Goal: Task Accomplishment & Management: Manage account settings

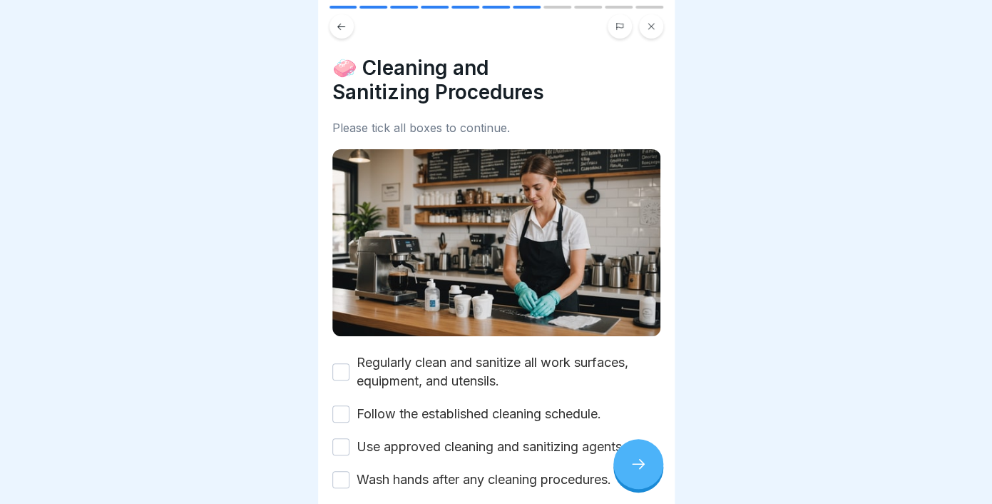
click at [645, 20] on button at bounding box center [651, 26] width 24 height 24
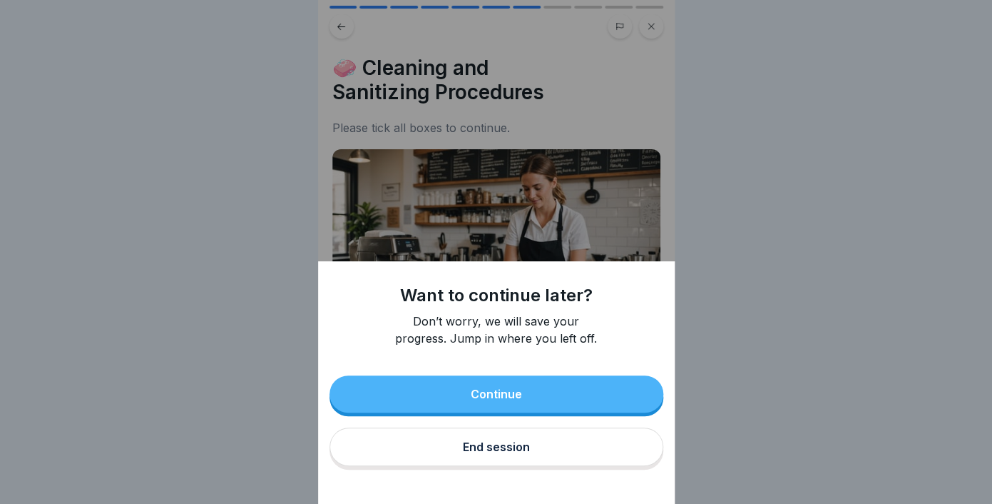
click at [526, 396] on button "Continue" at bounding box center [497, 393] width 334 height 37
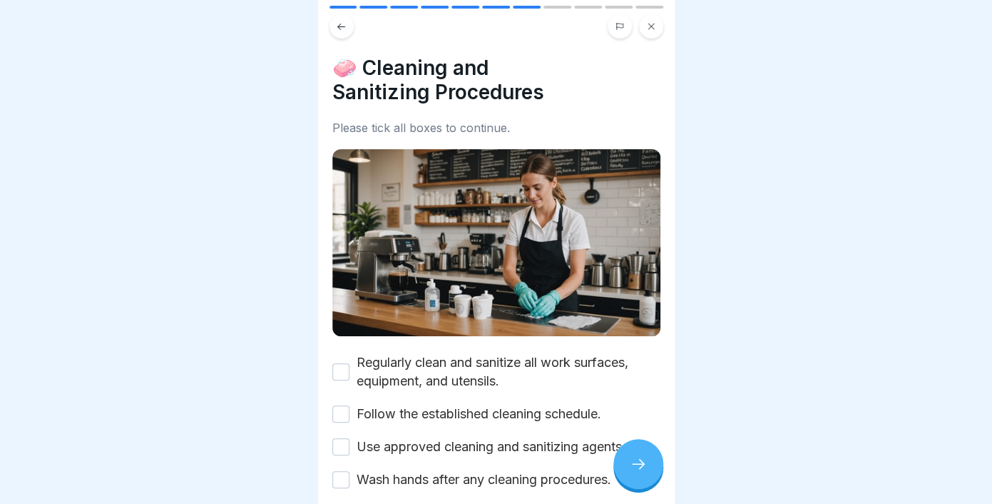
scroll to position [71, 0]
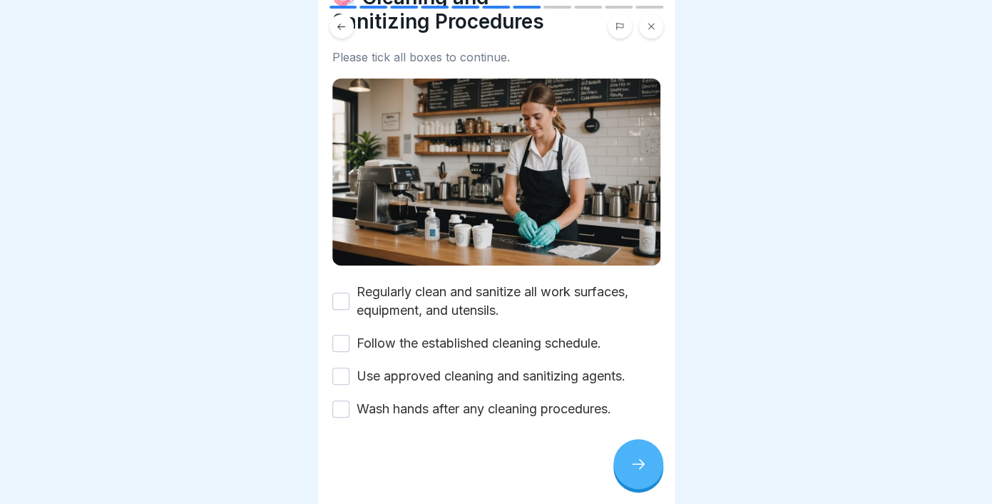
click at [342, 300] on button "Regularly clean and sanitize all work surfaces, equipment, and utensils." at bounding box center [340, 301] width 17 height 17
click at [350, 340] on div "Follow the established cleaning schedule." at bounding box center [466, 343] width 269 height 19
click at [350, 347] on div "Follow the established cleaning schedule." at bounding box center [466, 343] width 269 height 19
click at [339, 349] on button "Follow the established cleaning schedule." at bounding box center [340, 343] width 17 height 17
click at [340, 372] on button "Use approved cleaning and sanitizing agents." at bounding box center [340, 375] width 17 height 17
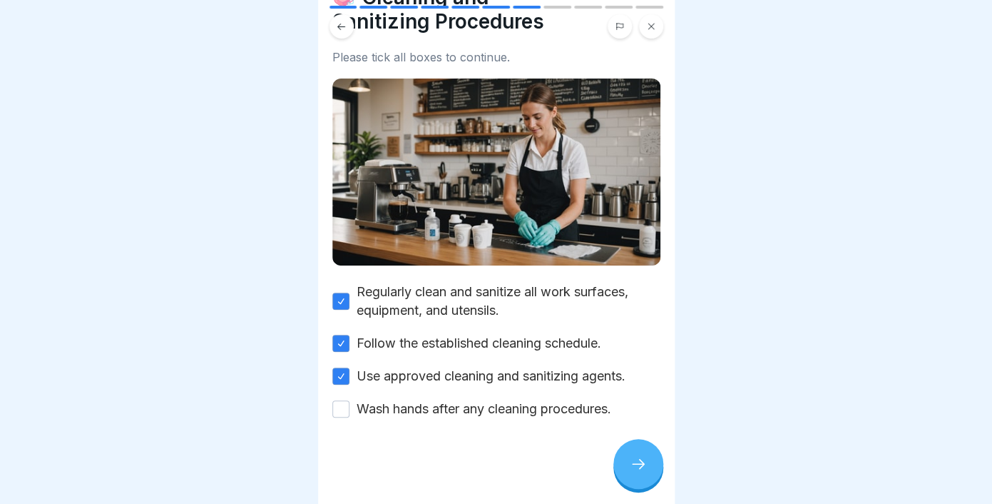
click at [345, 414] on button "Wash hands after any cleaning procedures." at bounding box center [340, 408] width 17 height 17
click at [645, 463] on icon at bounding box center [638, 463] width 17 height 17
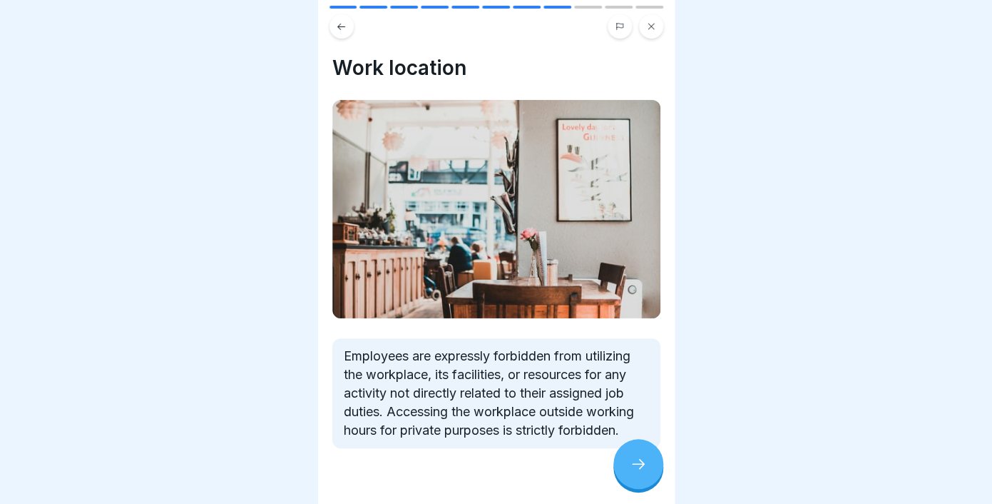
scroll to position [31, 0]
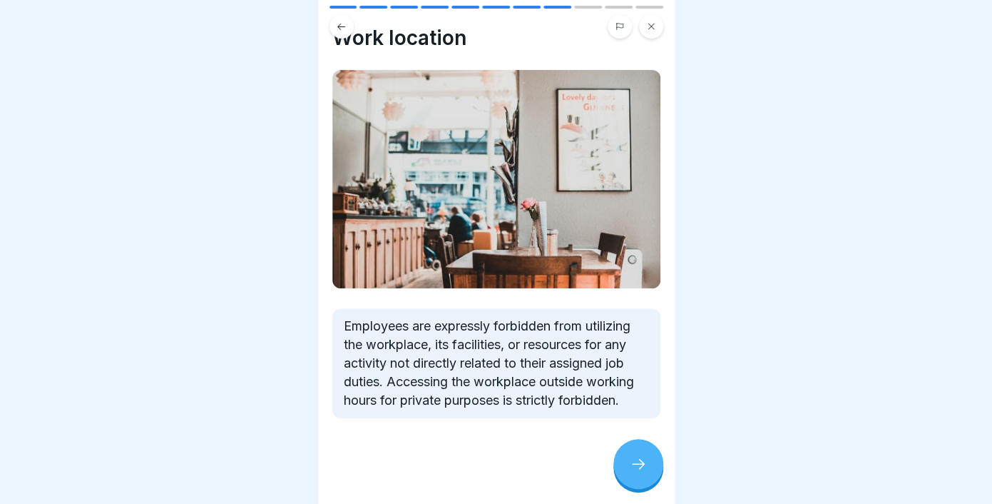
click at [642, 467] on icon at bounding box center [638, 463] width 17 height 17
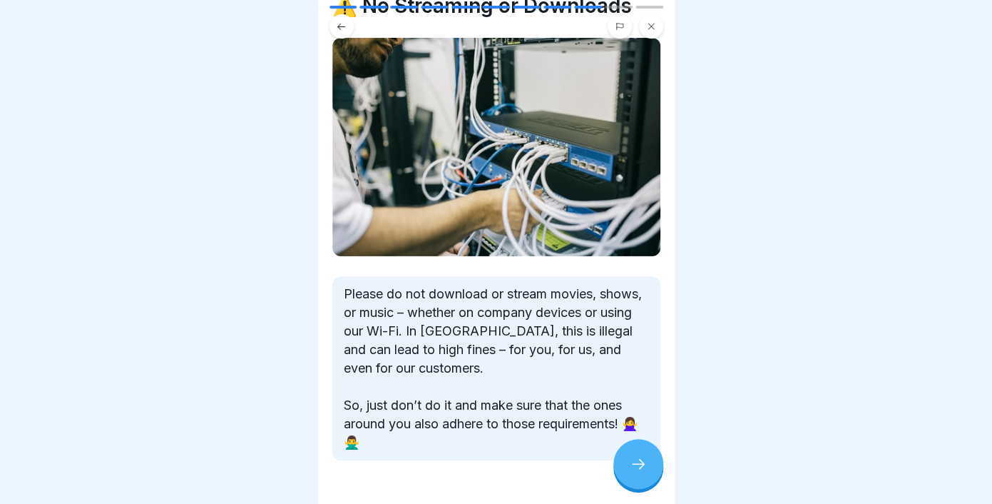
scroll to position [74, 0]
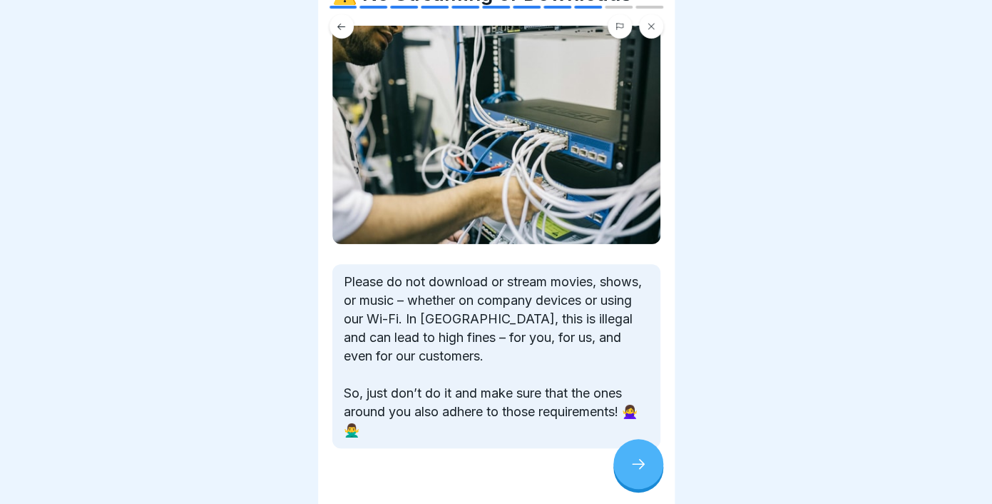
click at [635, 462] on icon at bounding box center [638, 463] width 17 height 17
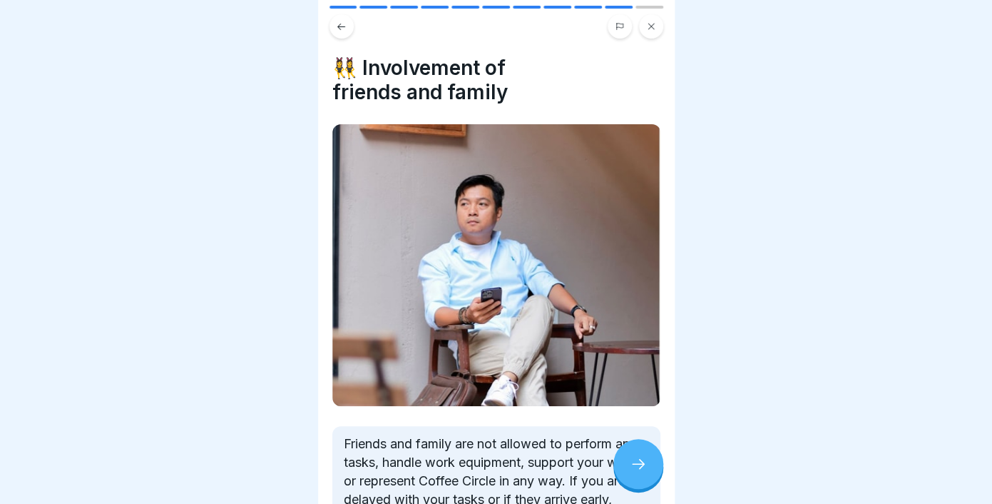
scroll to position [136, 0]
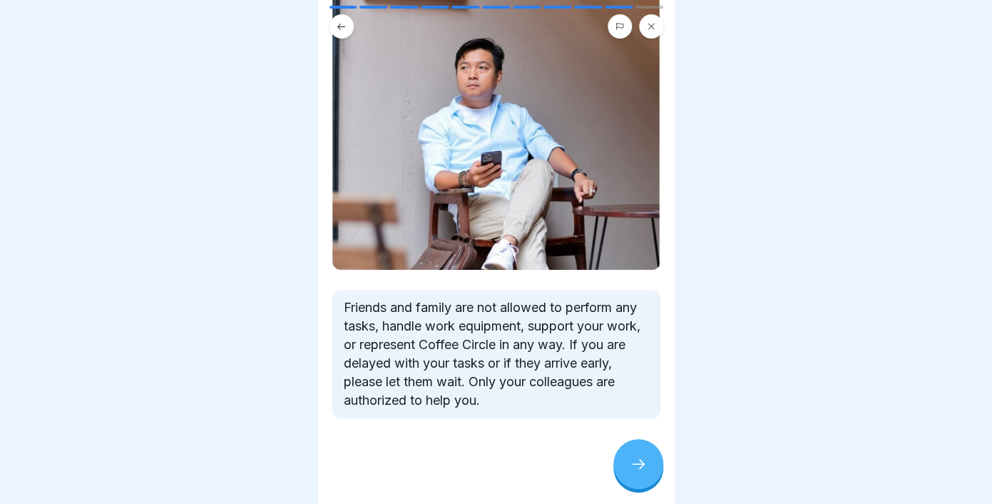
click at [640, 452] on div at bounding box center [639, 464] width 50 height 50
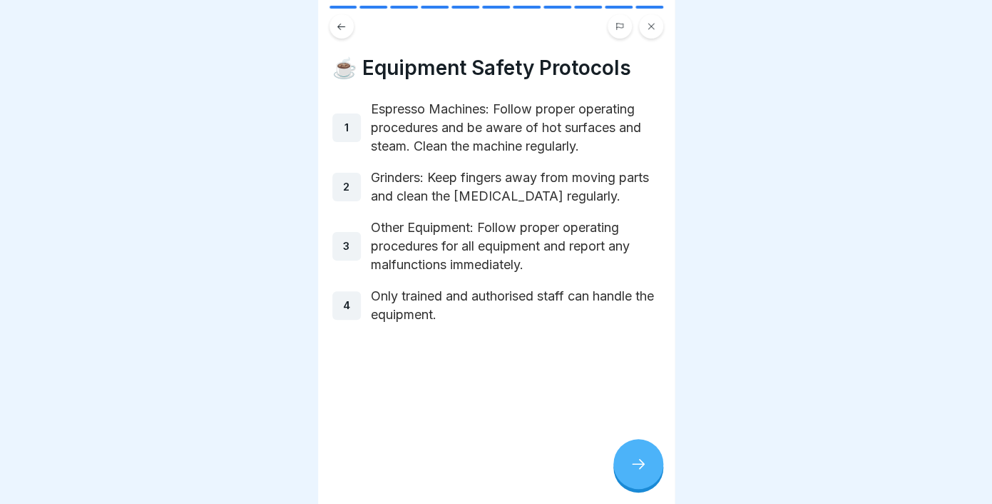
click at [629, 455] on div at bounding box center [639, 464] width 50 height 50
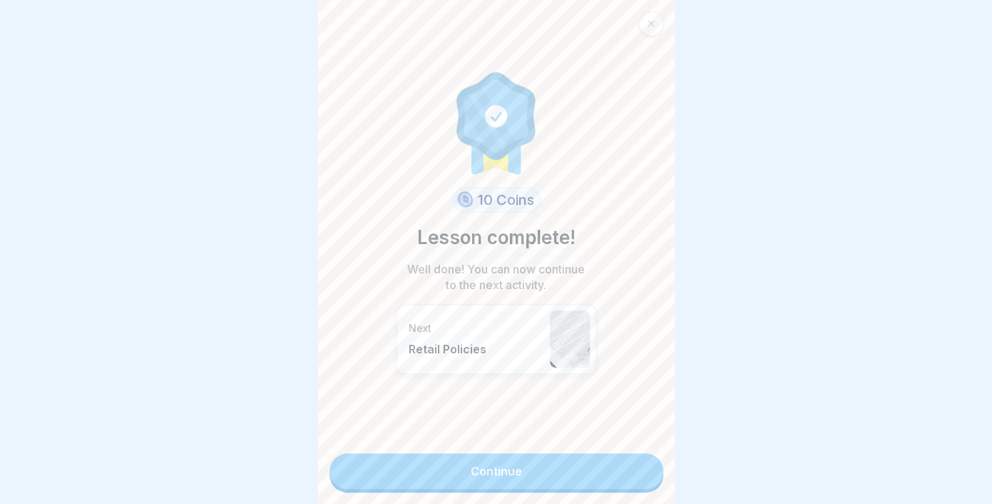
click at [614, 465] on link "Continue" at bounding box center [497, 471] width 334 height 36
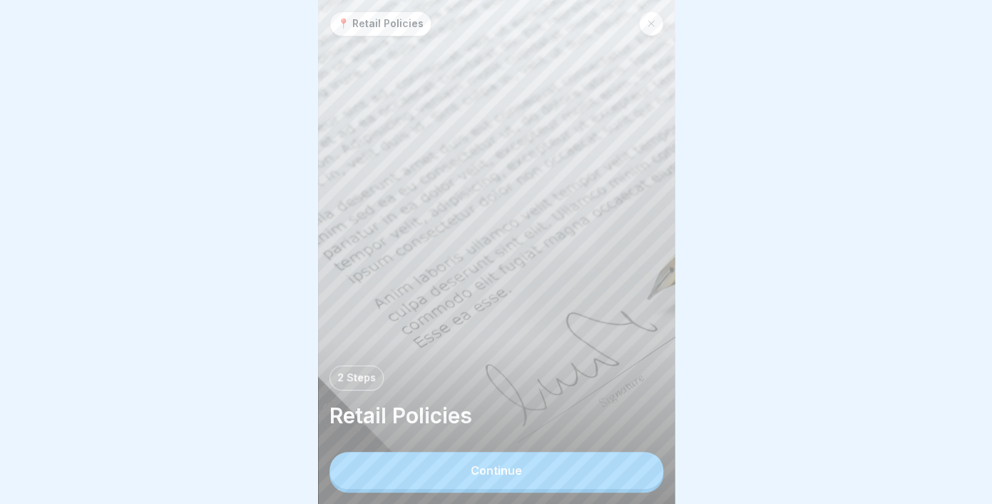
click at [648, 26] on icon at bounding box center [651, 23] width 9 height 9
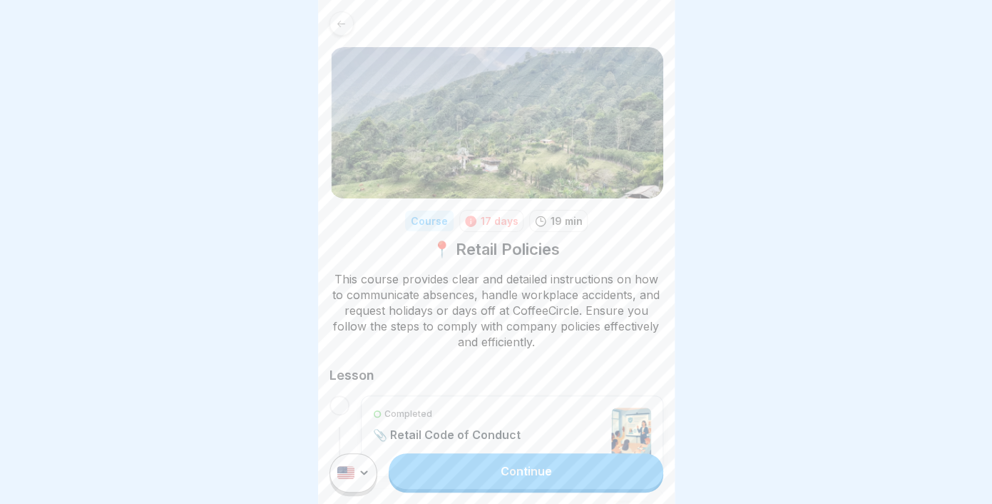
click at [343, 24] on icon at bounding box center [341, 23] width 8 height 6
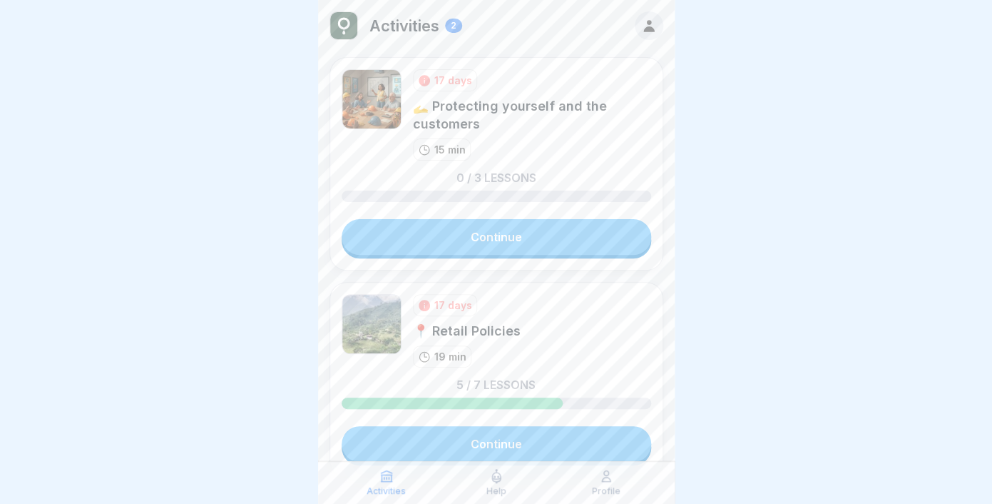
click at [391, 29] on p "Activities" at bounding box center [405, 25] width 70 height 19
click at [655, 32] on icon at bounding box center [649, 26] width 16 height 16
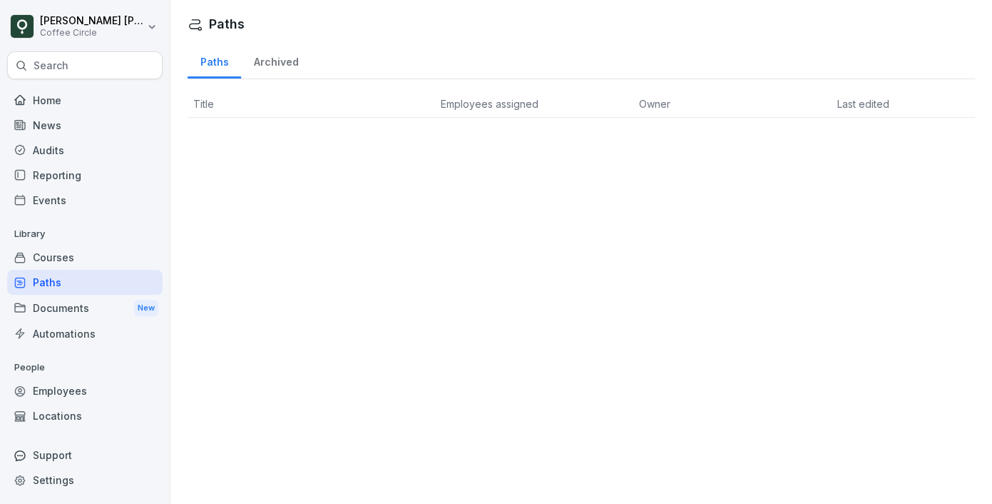
click at [216, 101] on th "Title" at bounding box center [312, 104] width 248 height 27
click at [63, 256] on div "Courses" at bounding box center [85, 257] width 156 height 25
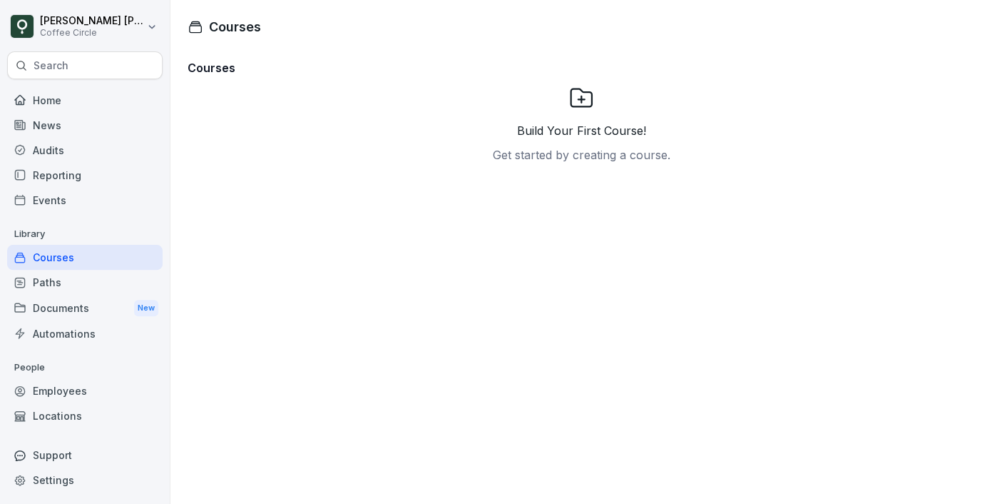
click at [45, 102] on div "Home" at bounding box center [85, 100] width 156 height 25
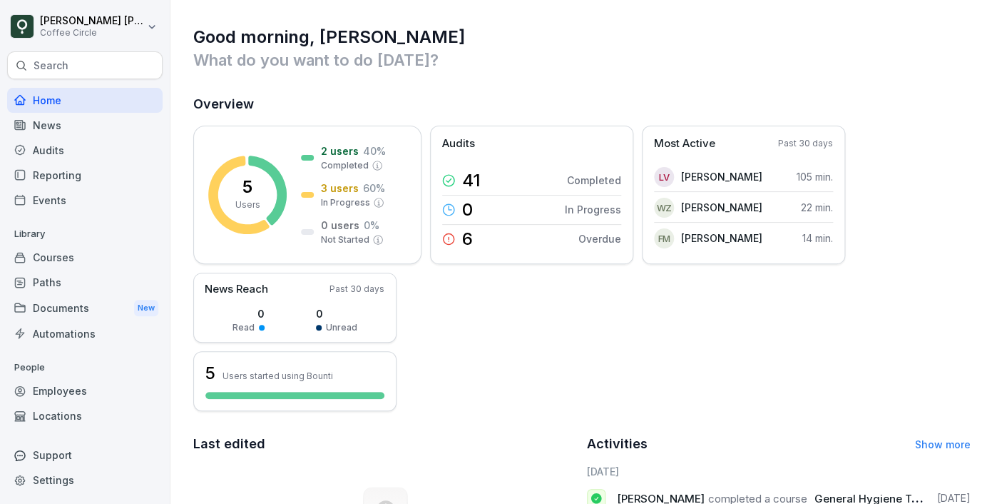
click at [100, 132] on div "News" at bounding box center [85, 125] width 156 height 25
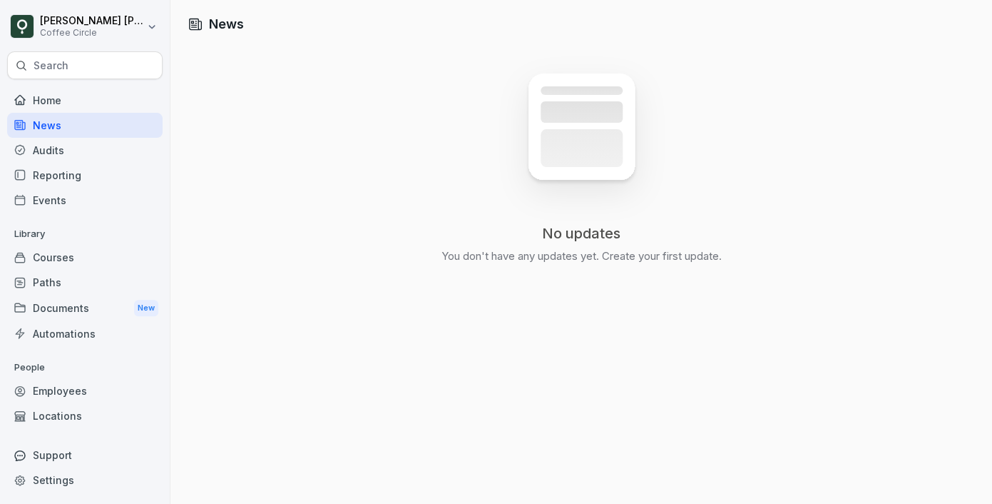
click at [56, 153] on div "Audits" at bounding box center [85, 150] width 156 height 25
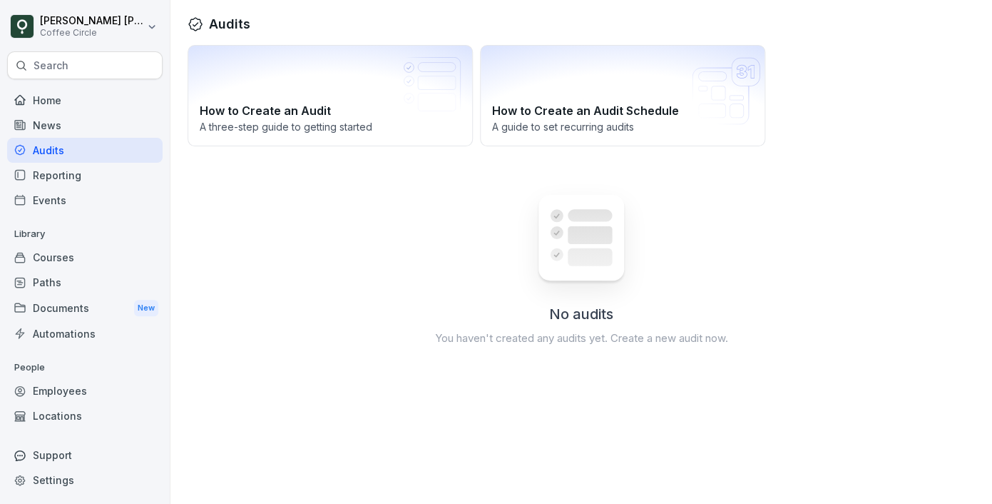
click at [69, 181] on div "Reporting" at bounding box center [85, 175] width 156 height 25
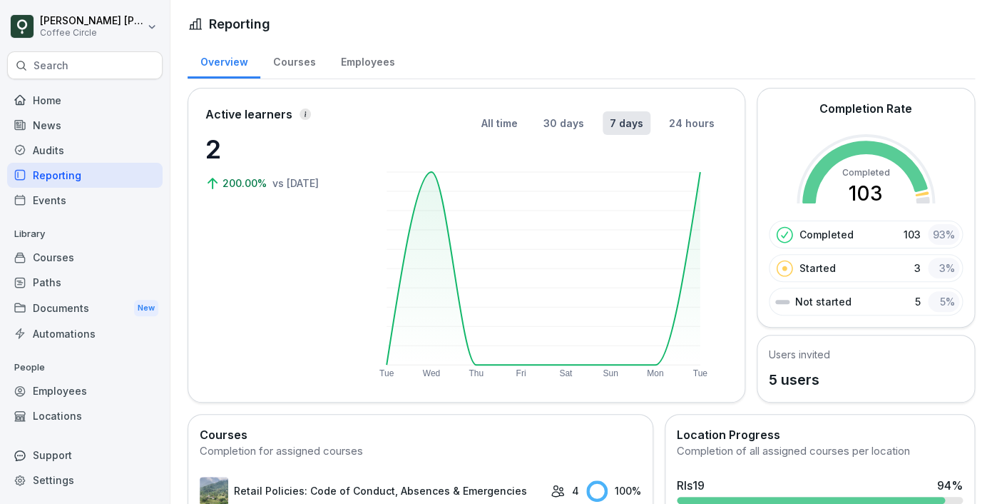
click at [56, 198] on div "Events" at bounding box center [85, 200] width 156 height 25
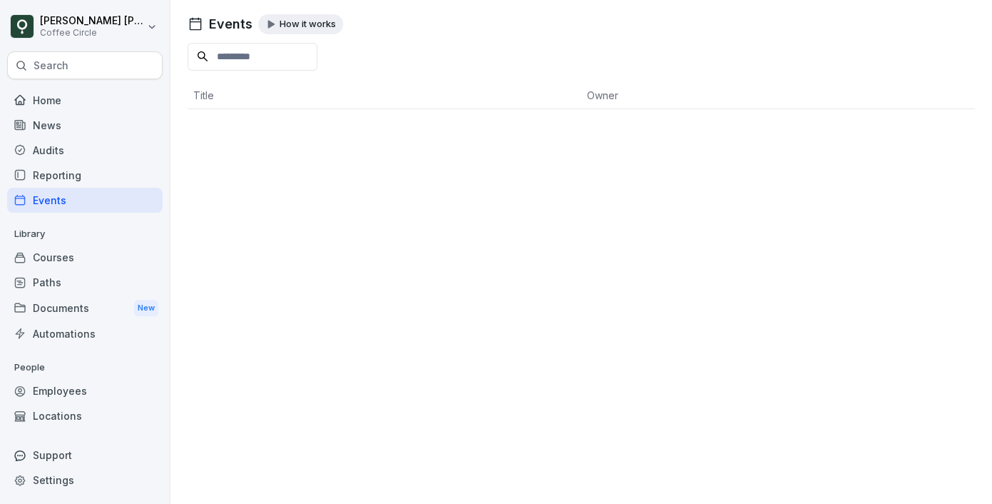
click at [58, 103] on div "Home" at bounding box center [85, 100] width 156 height 25
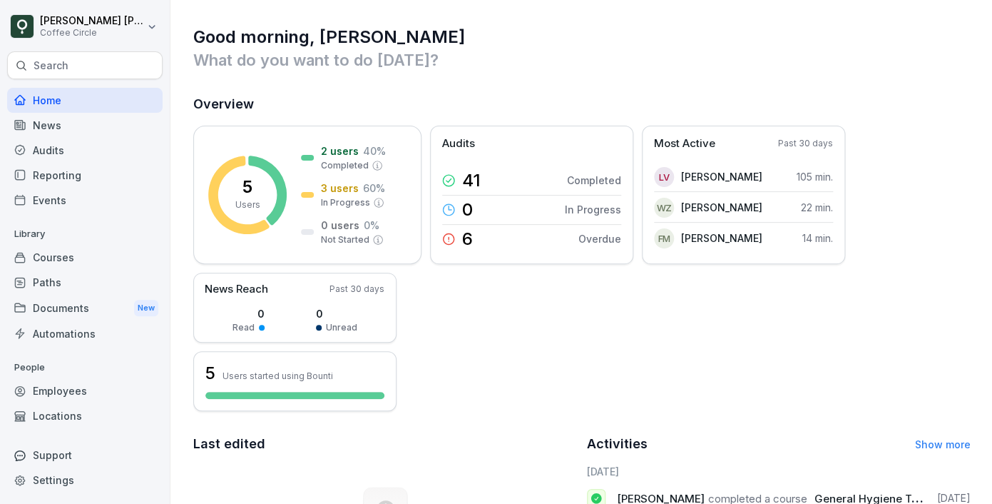
click at [73, 259] on div "Courses" at bounding box center [85, 257] width 156 height 25
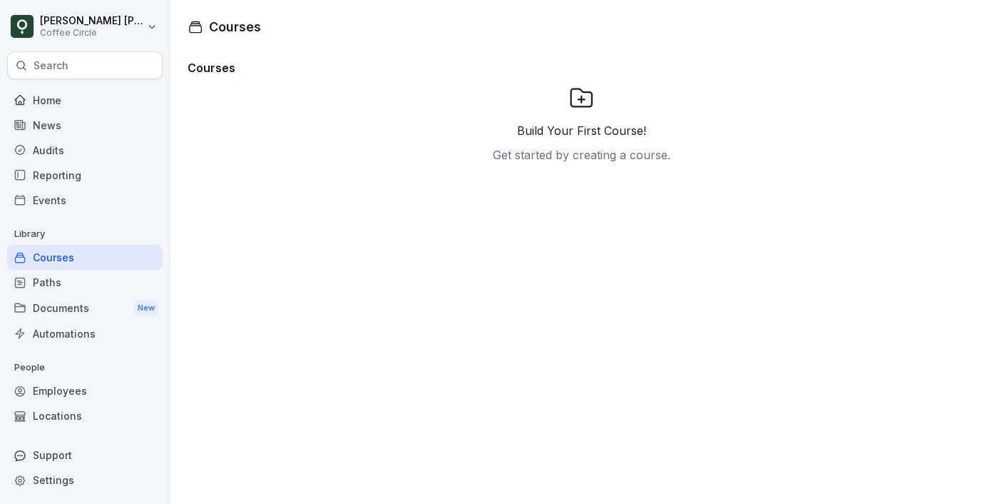
click at [88, 287] on div "Paths" at bounding box center [85, 282] width 156 height 25
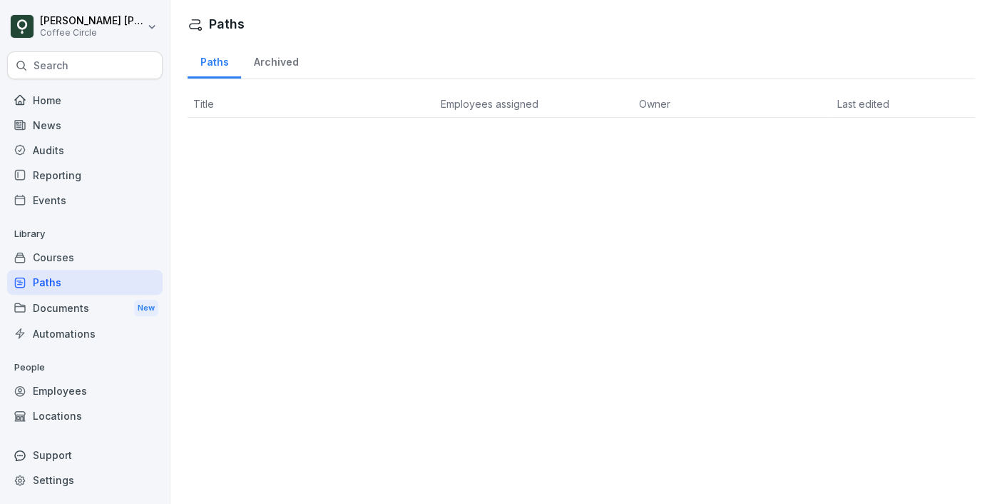
click at [68, 395] on div "Employees" at bounding box center [85, 390] width 156 height 25
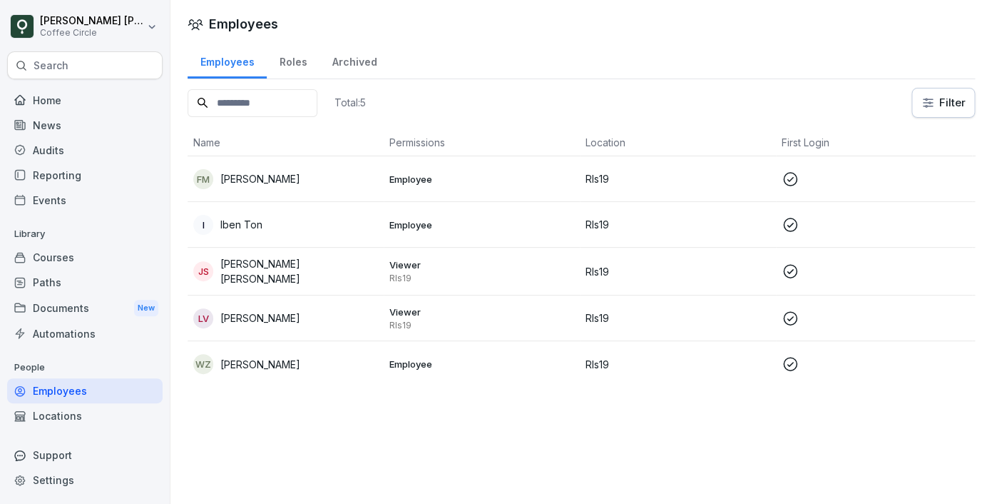
click at [334, 181] on div "FM [PERSON_NAME]" at bounding box center [285, 179] width 185 height 20
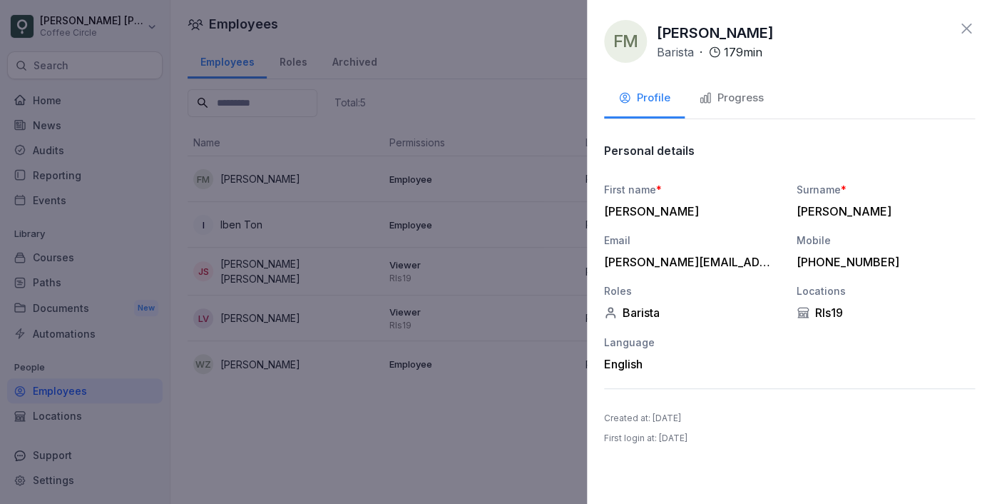
click at [281, 382] on div at bounding box center [496, 252] width 992 height 504
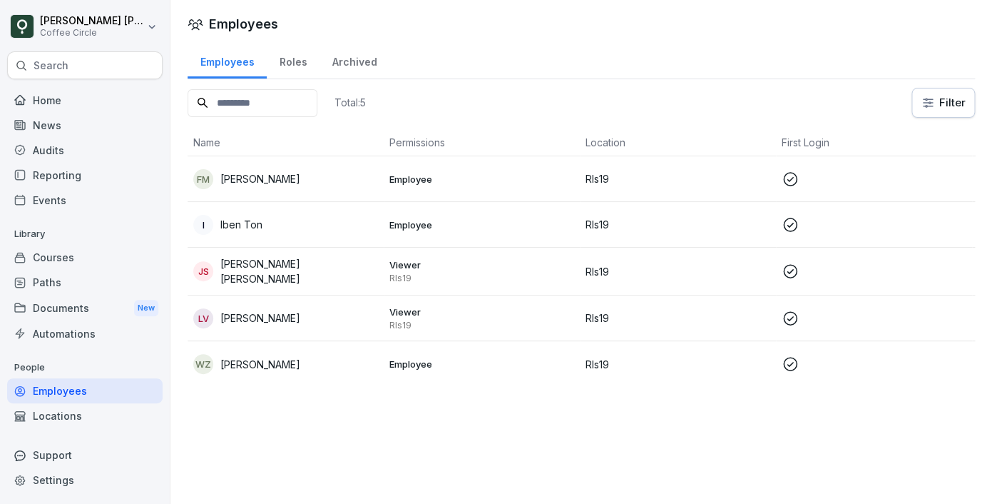
click at [246, 228] on p "Iben Ton" at bounding box center [241, 224] width 42 height 15
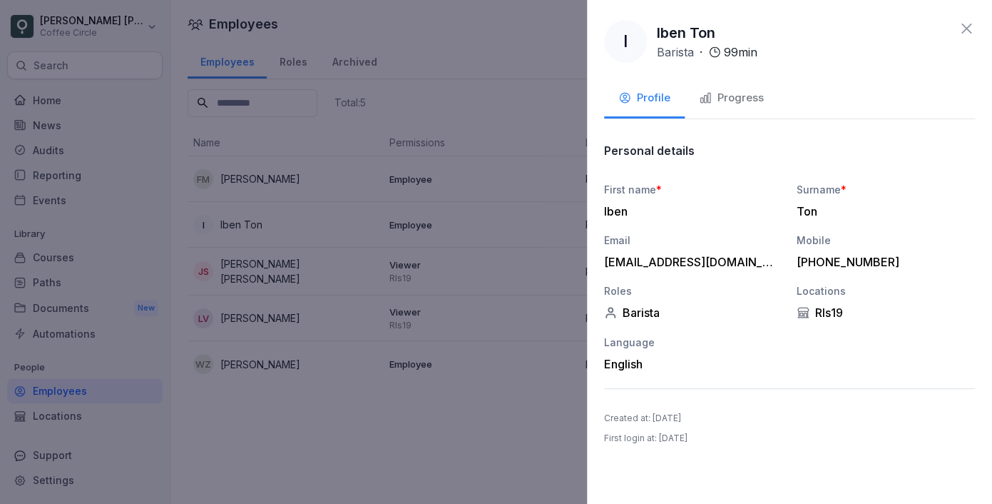
click at [736, 100] on div "Progress" at bounding box center [731, 98] width 65 height 16
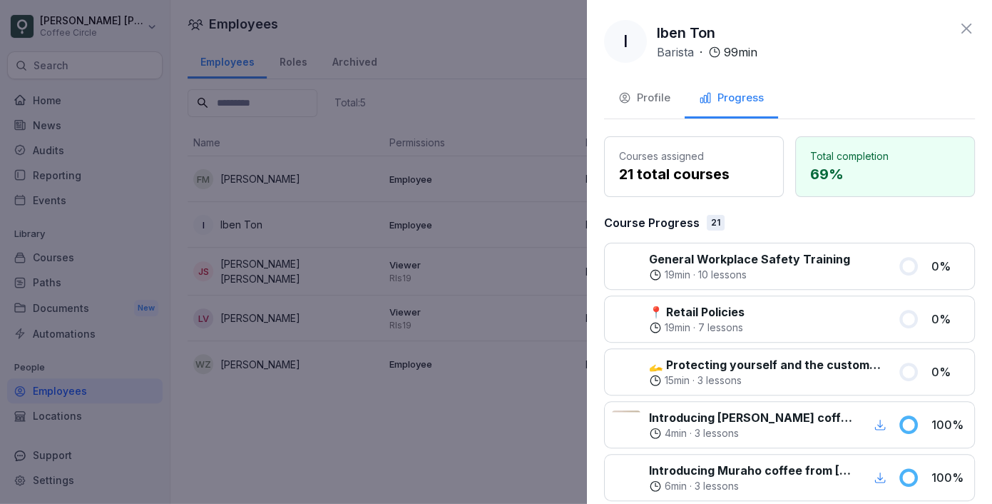
click at [437, 315] on div at bounding box center [496, 252] width 992 height 504
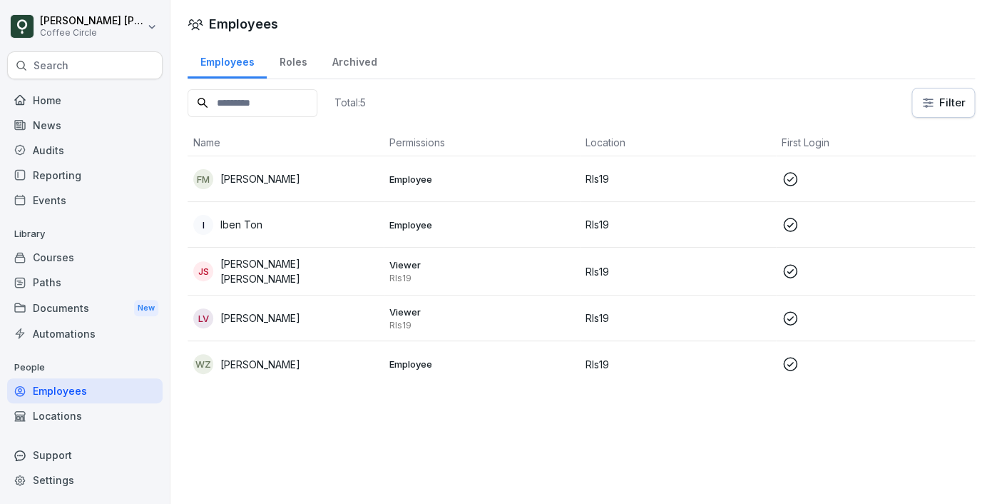
click at [255, 182] on p "[PERSON_NAME]" at bounding box center [260, 178] width 80 height 15
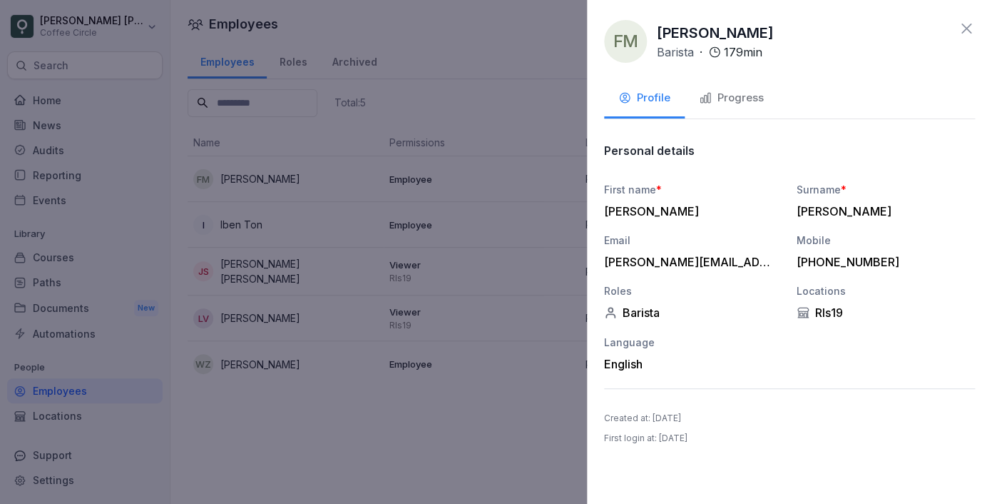
click at [745, 91] on div "Progress" at bounding box center [731, 98] width 65 height 16
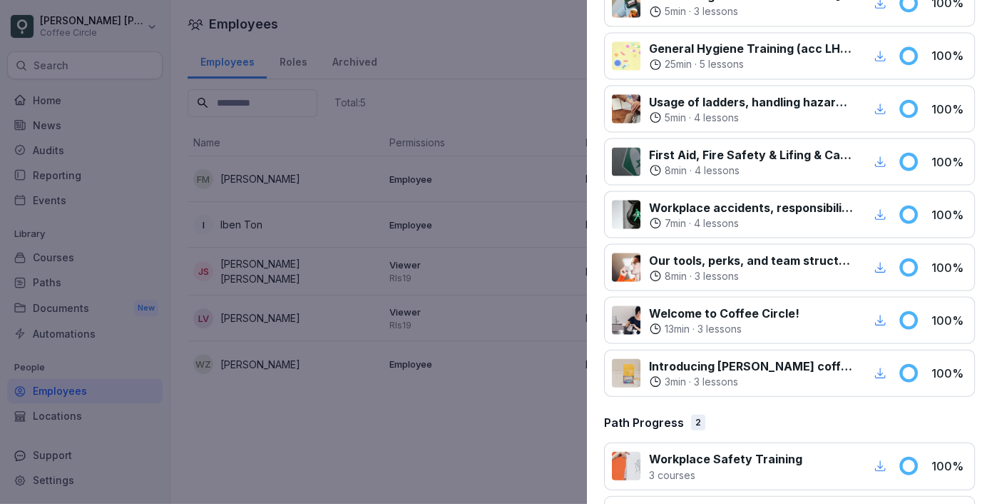
scroll to position [956, 0]
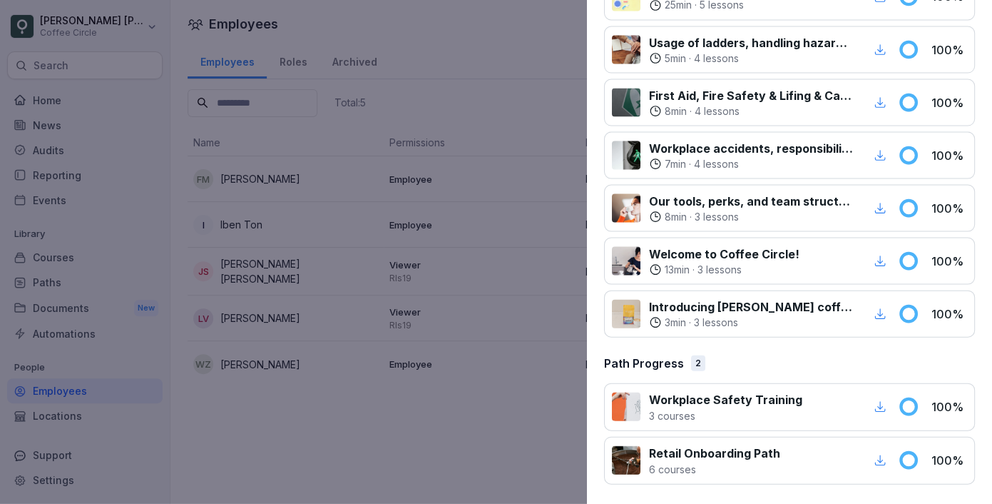
click at [391, 414] on div at bounding box center [496, 252] width 992 height 504
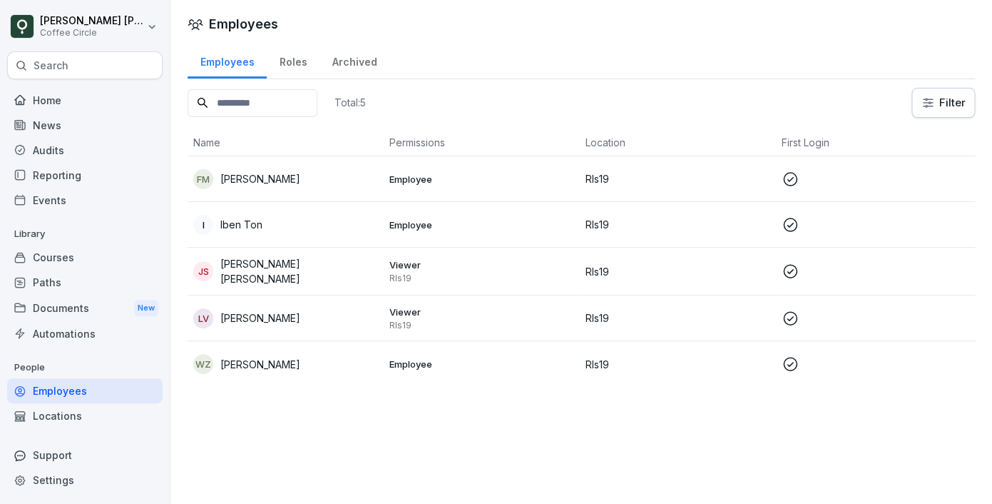
click at [269, 186] on p "[PERSON_NAME]" at bounding box center [260, 178] width 80 height 15
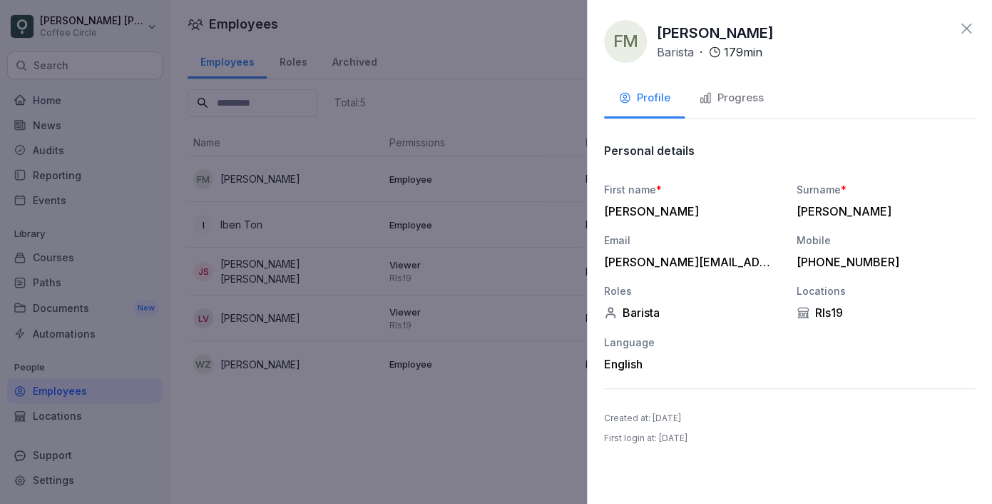
click at [733, 98] on div "Progress" at bounding box center [731, 98] width 65 height 16
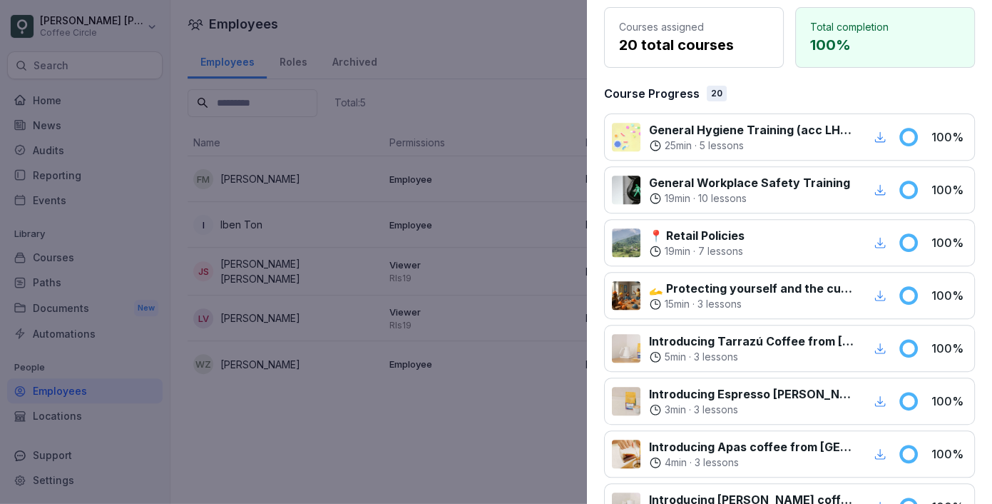
scroll to position [125, 0]
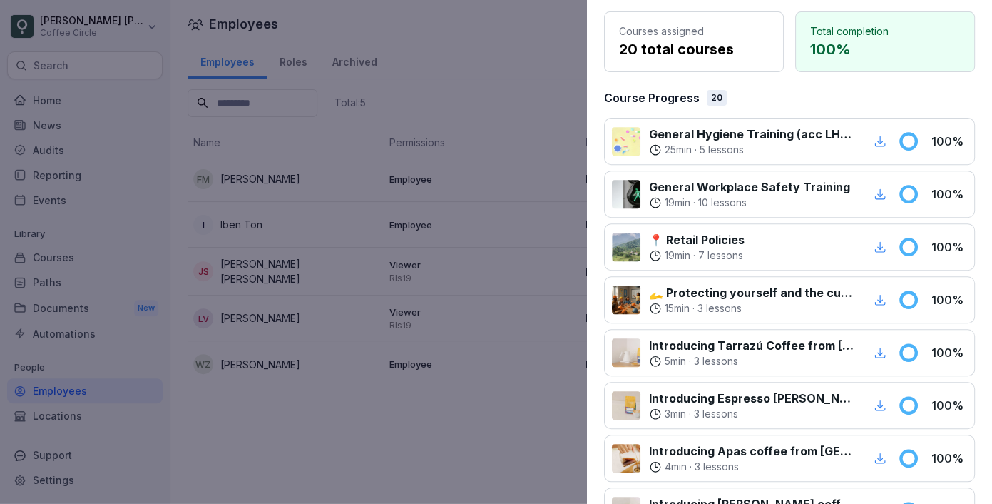
click at [533, 220] on div at bounding box center [496, 252] width 992 height 504
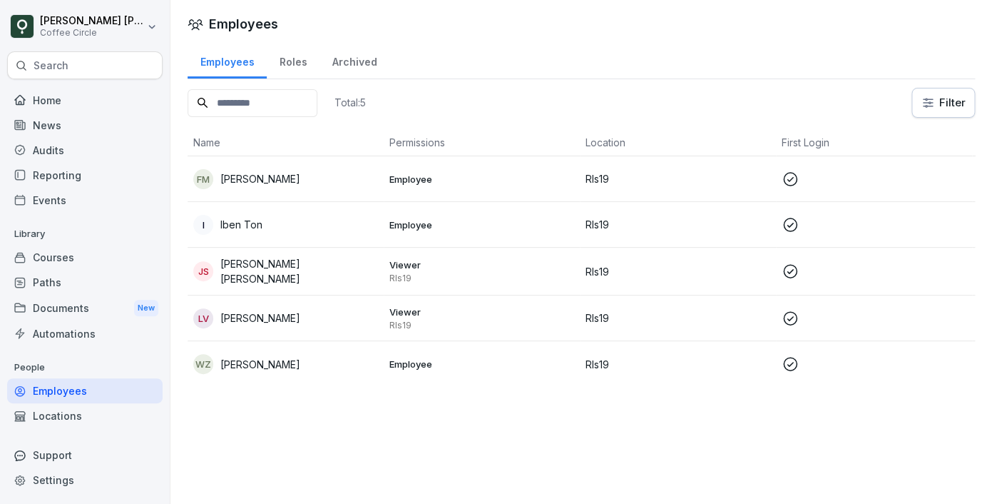
click at [256, 358] on p "[PERSON_NAME]" at bounding box center [260, 364] width 80 height 15
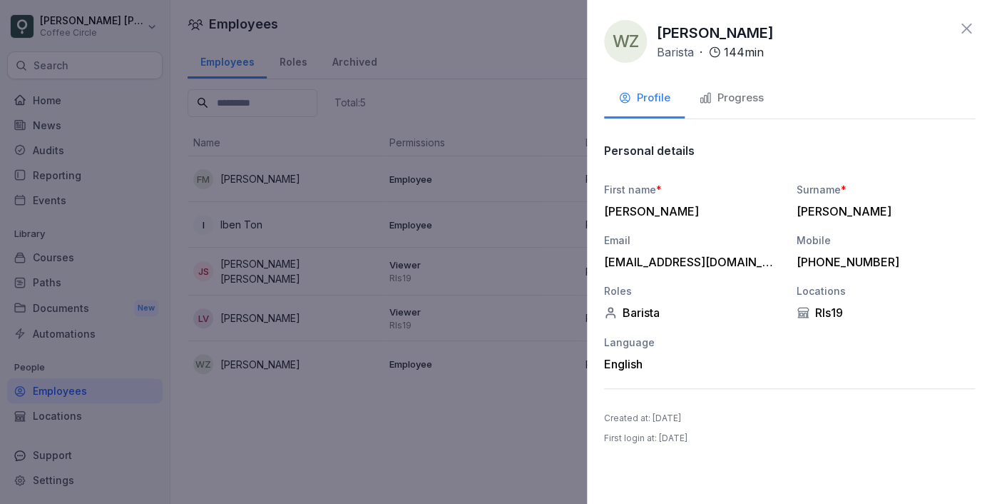
click at [744, 108] on button "Progress" at bounding box center [731, 99] width 93 height 39
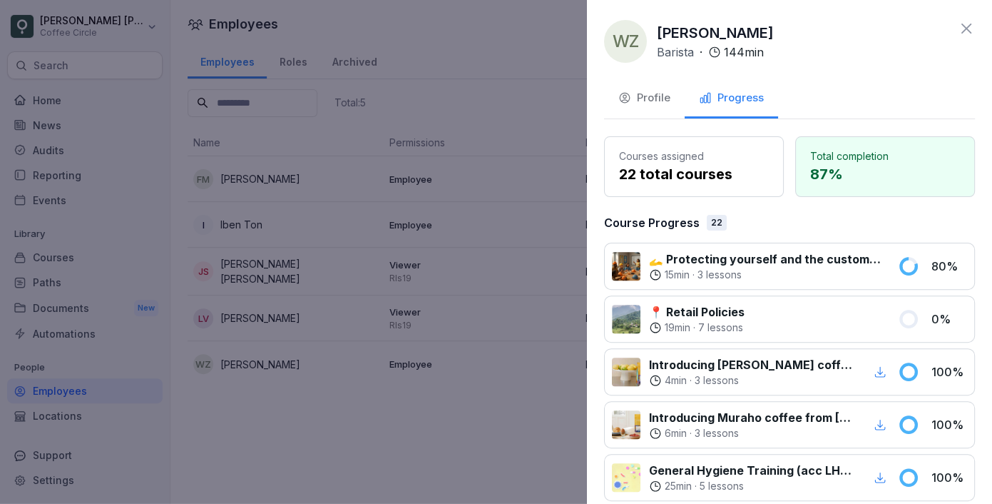
click at [460, 442] on div at bounding box center [496, 252] width 992 height 504
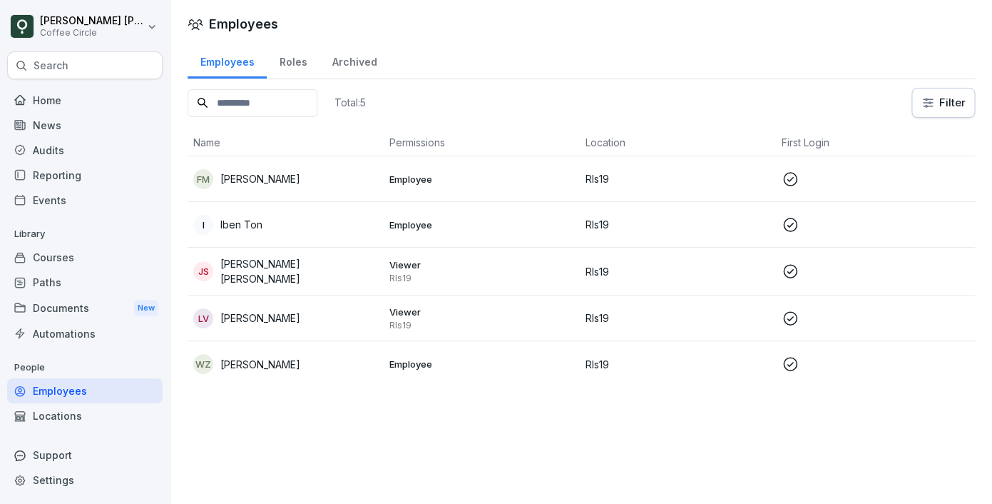
click at [248, 230] on p "Iben Ton" at bounding box center [241, 224] width 42 height 15
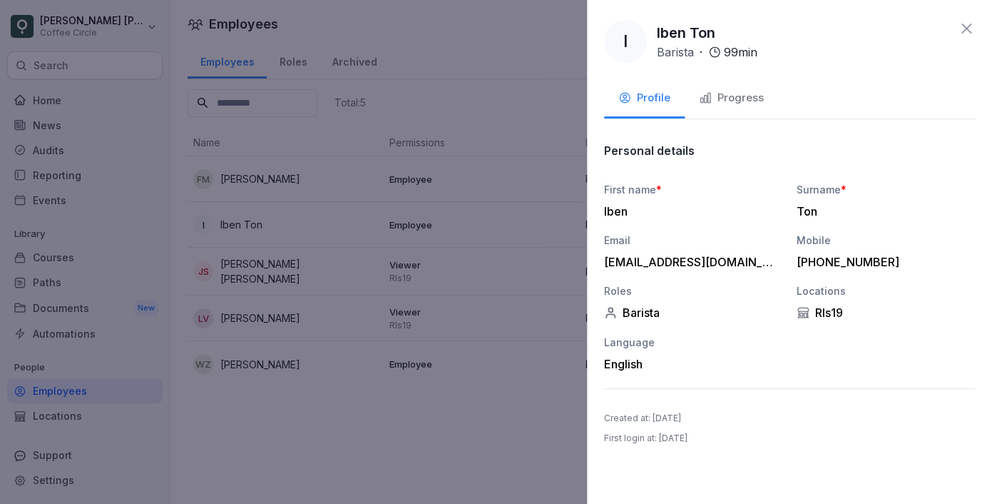
click at [741, 106] on div "Progress" at bounding box center [731, 98] width 65 height 16
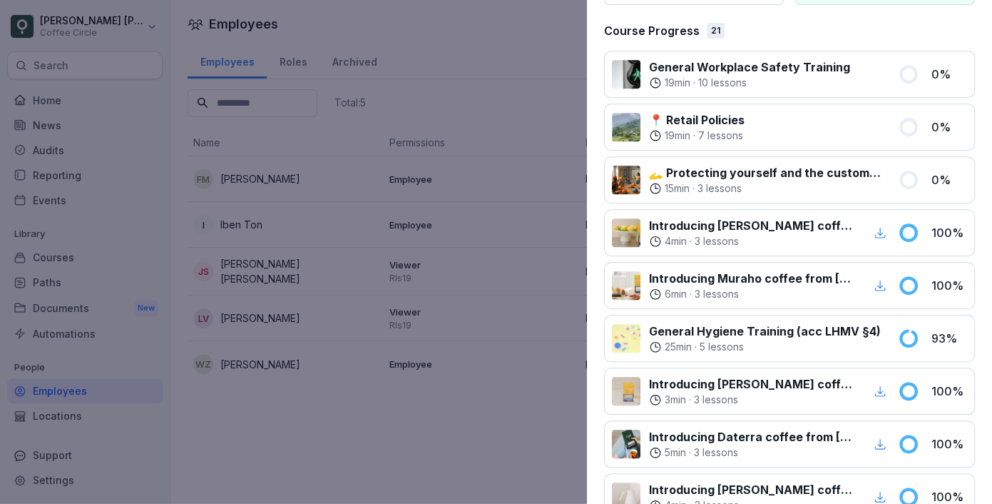
scroll to position [0, 0]
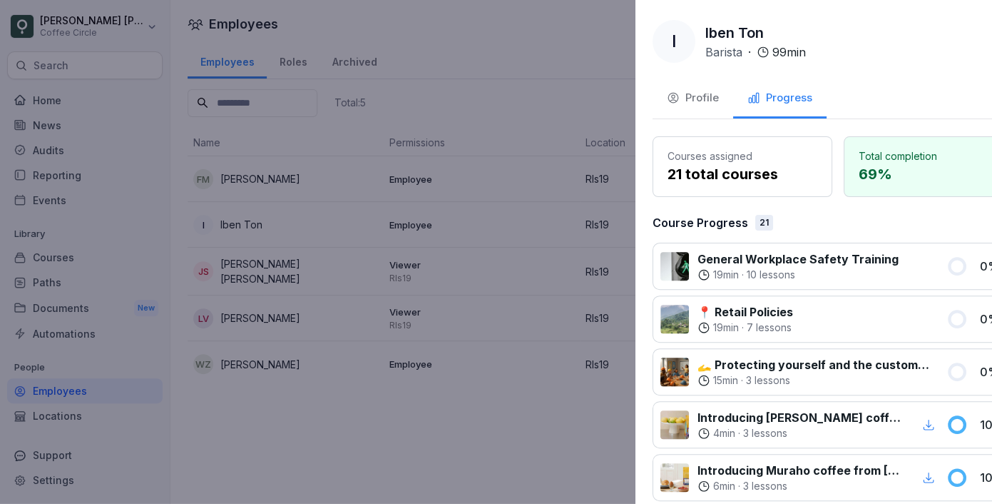
click at [484, 289] on div at bounding box center [496, 252] width 992 height 504
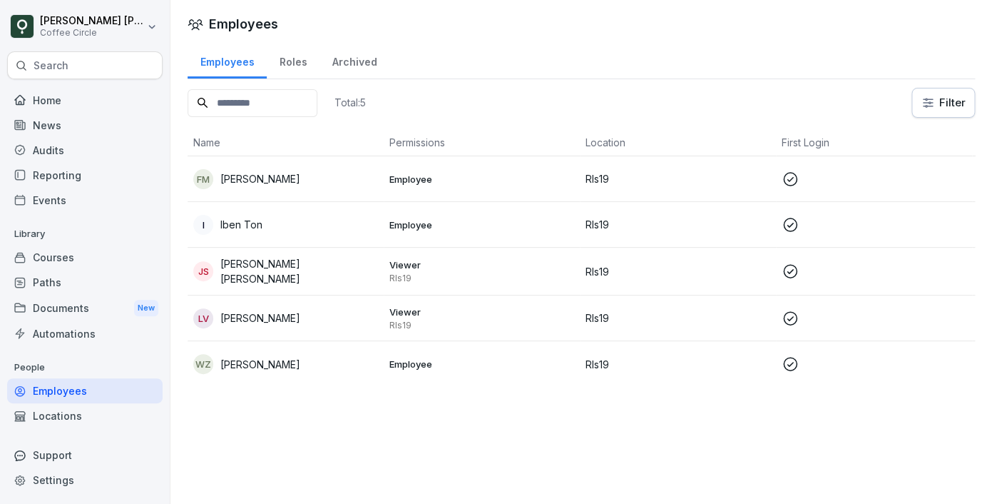
click at [256, 230] on p "Iben Ton" at bounding box center [241, 224] width 42 height 15
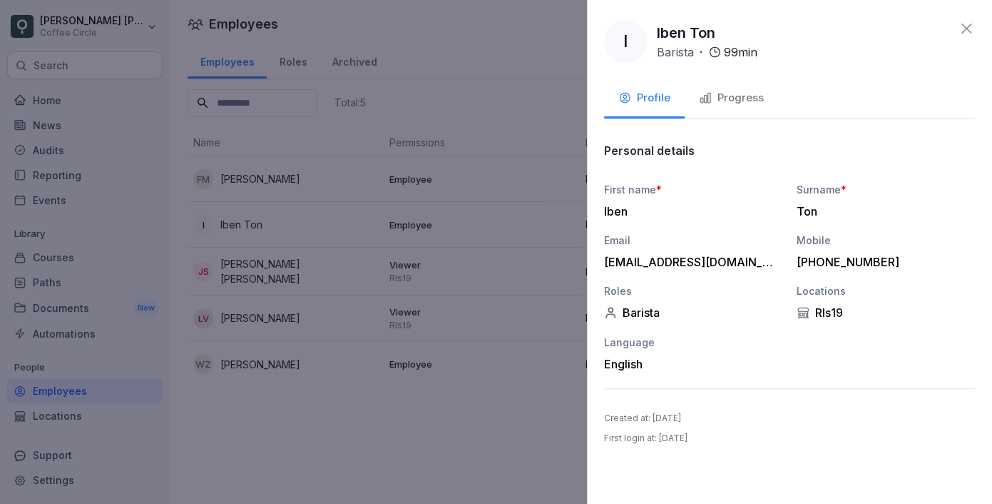
click at [741, 101] on div "Progress" at bounding box center [731, 98] width 65 height 16
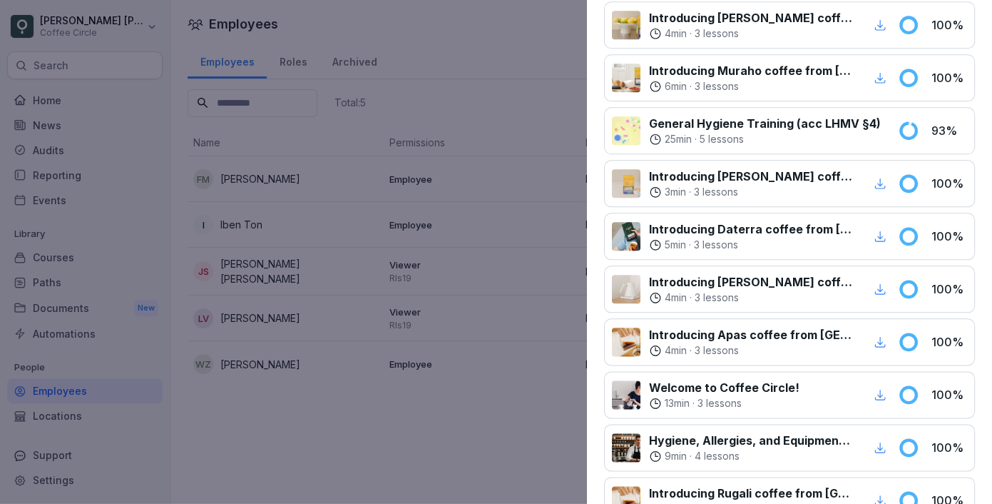
scroll to position [472, 0]
